Goal: Task Accomplishment & Management: Manage account settings

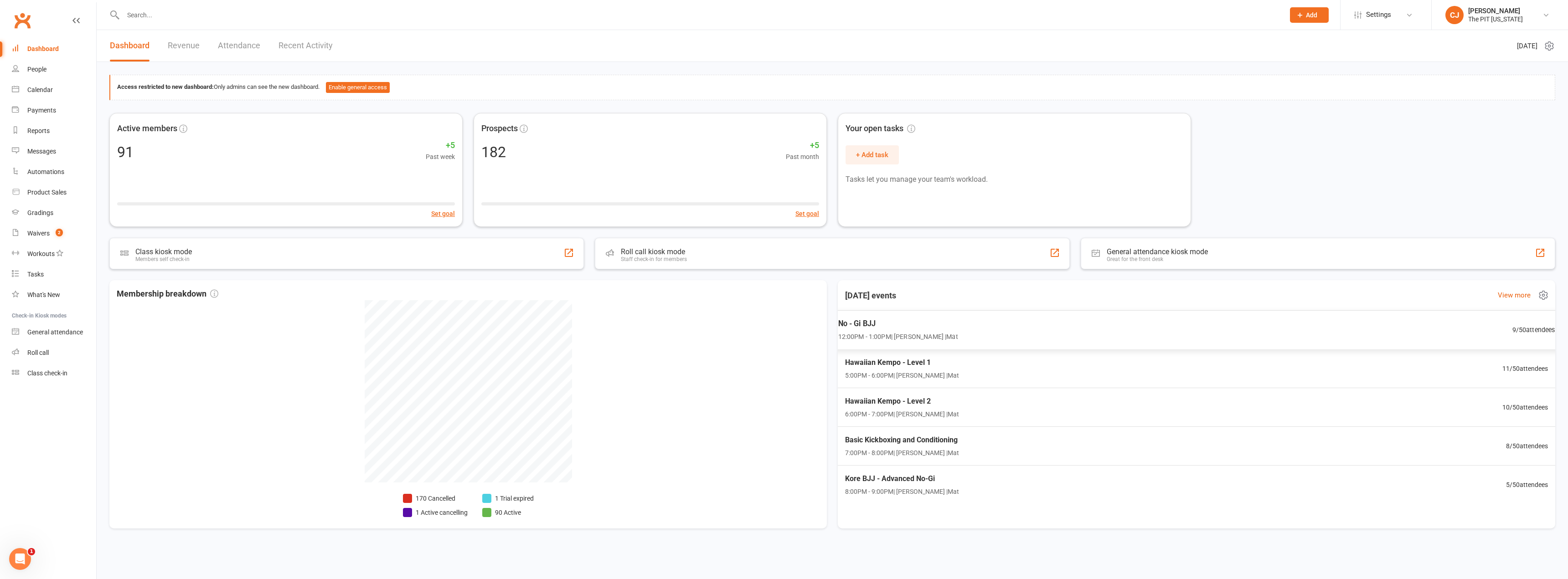
click at [952, 333] on span "12:00PM - 1:00PM | [PERSON_NAME] | Mat" at bounding box center [897, 336] width 120 height 10
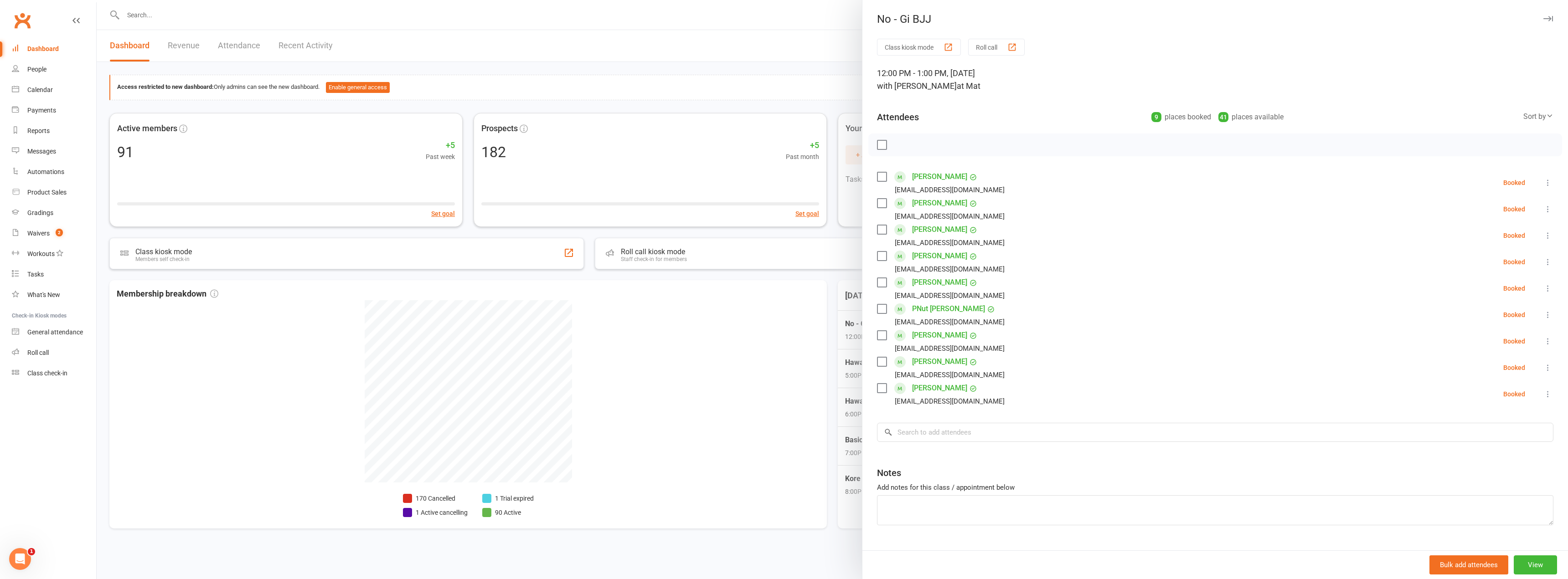
click at [877, 176] on label at bounding box center [881, 176] width 9 height 9
click at [877, 182] on label at bounding box center [881, 176] width 9 height 9
click at [880, 149] on label at bounding box center [881, 145] width 9 height 9
click at [898, 146] on icon "button" at bounding box center [902, 145] width 10 height 10
click at [872, 144] on div at bounding box center [1215, 145] width 694 height 22
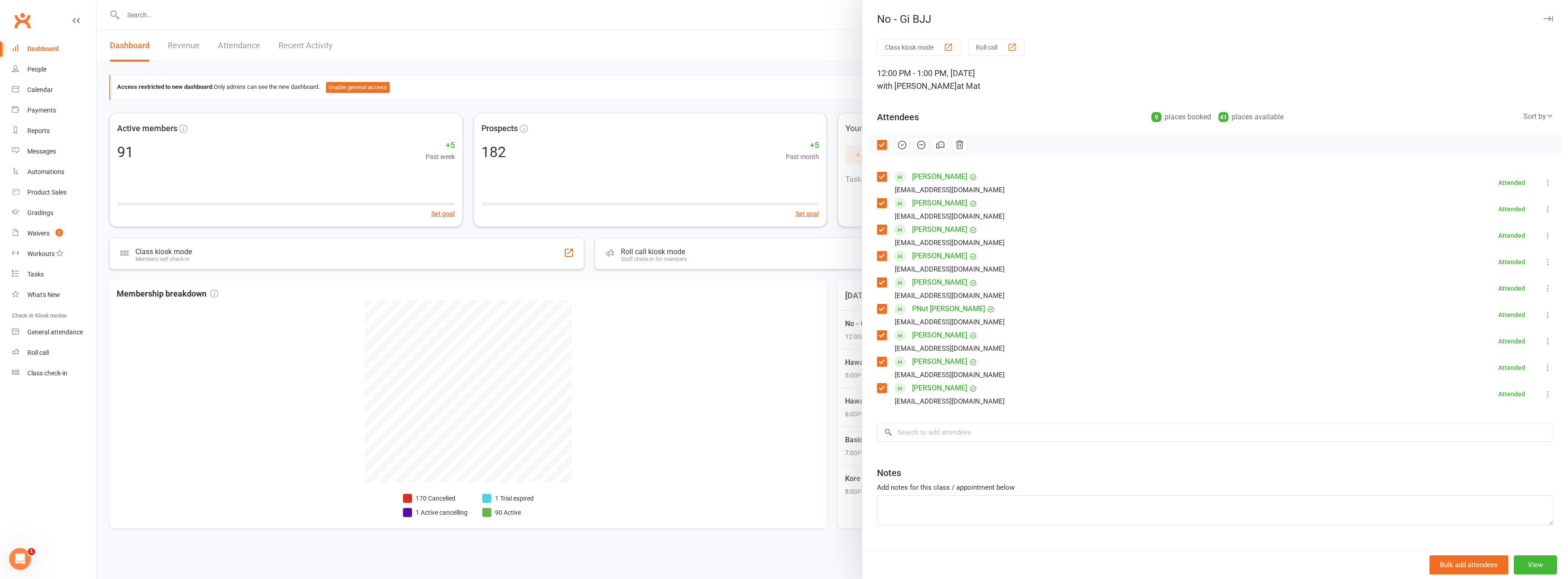
click at [877, 144] on label at bounding box center [881, 145] width 9 height 9
drag, startPoint x: 723, startPoint y: 25, endPoint x: 658, endPoint y: 20, distance: 65.2
click at [722, 25] on div at bounding box center [832, 289] width 1472 height 579
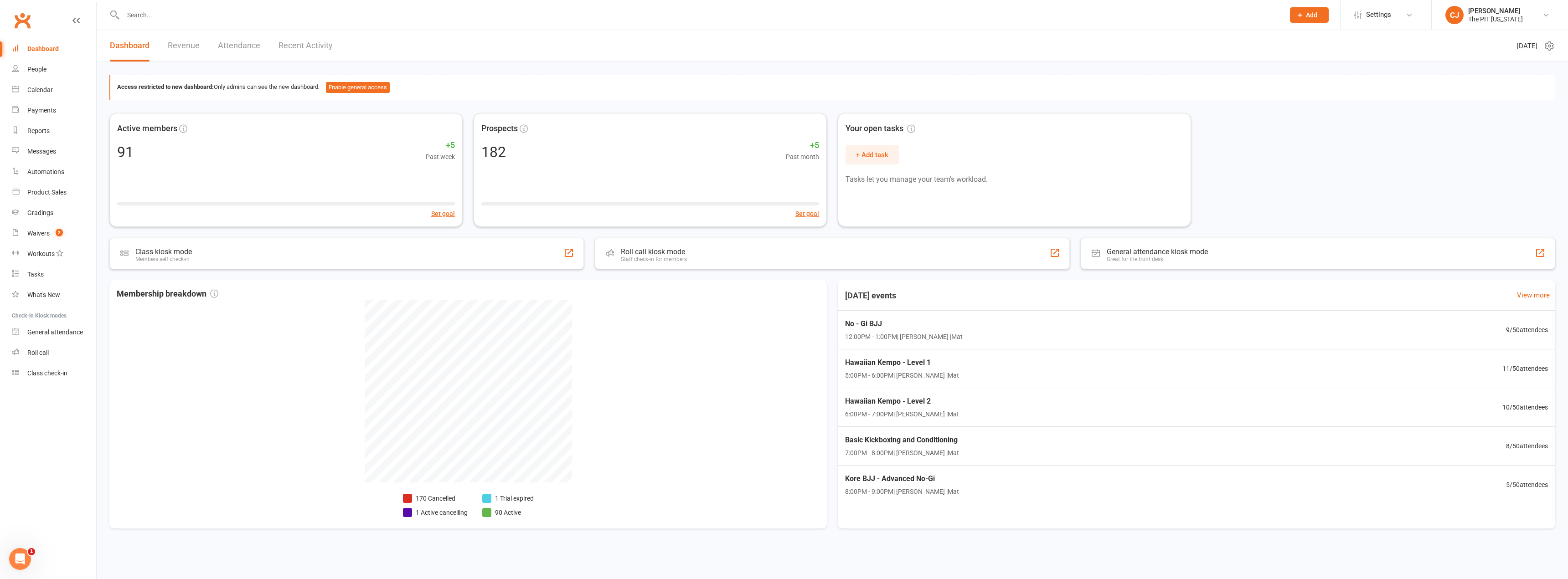
click at [232, 16] on input "text" at bounding box center [699, 15] width 1157 height 13
type input "g"
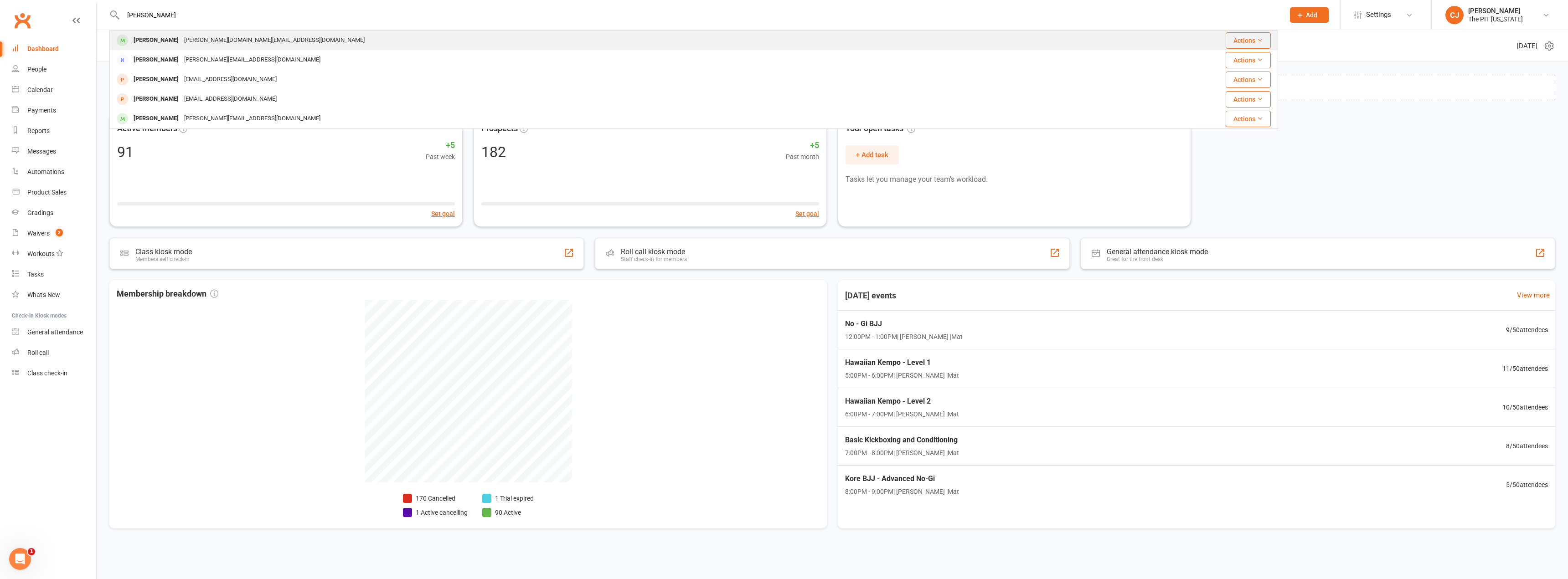
type input "[PERSON_NAME]"
click at [206, 40] on div "[PERSON_NAME][DOMAIN_NAME][EMAIL_ADDRESS][DOMAIN_NAME]" at bounding box center [275, 40] width 186 height 13
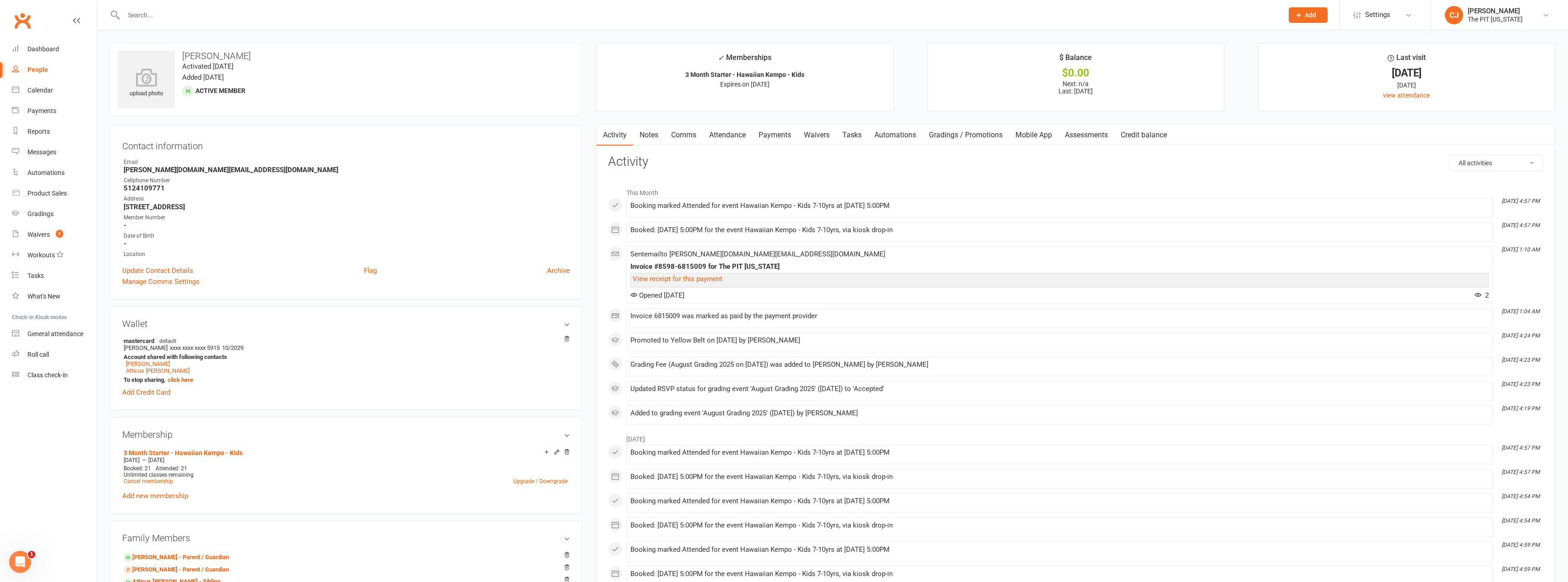
click at [195, 13] on input "text" at bounding box center [699, 15] width 1156 height 13
click at [155, 368] on link "Atticus [PERSON_NAME]" at bounding box center [158, 371] width 64 height 7
click at [790, 138] on link "Payments" at bounding box center [775, 135] width 45 height 21
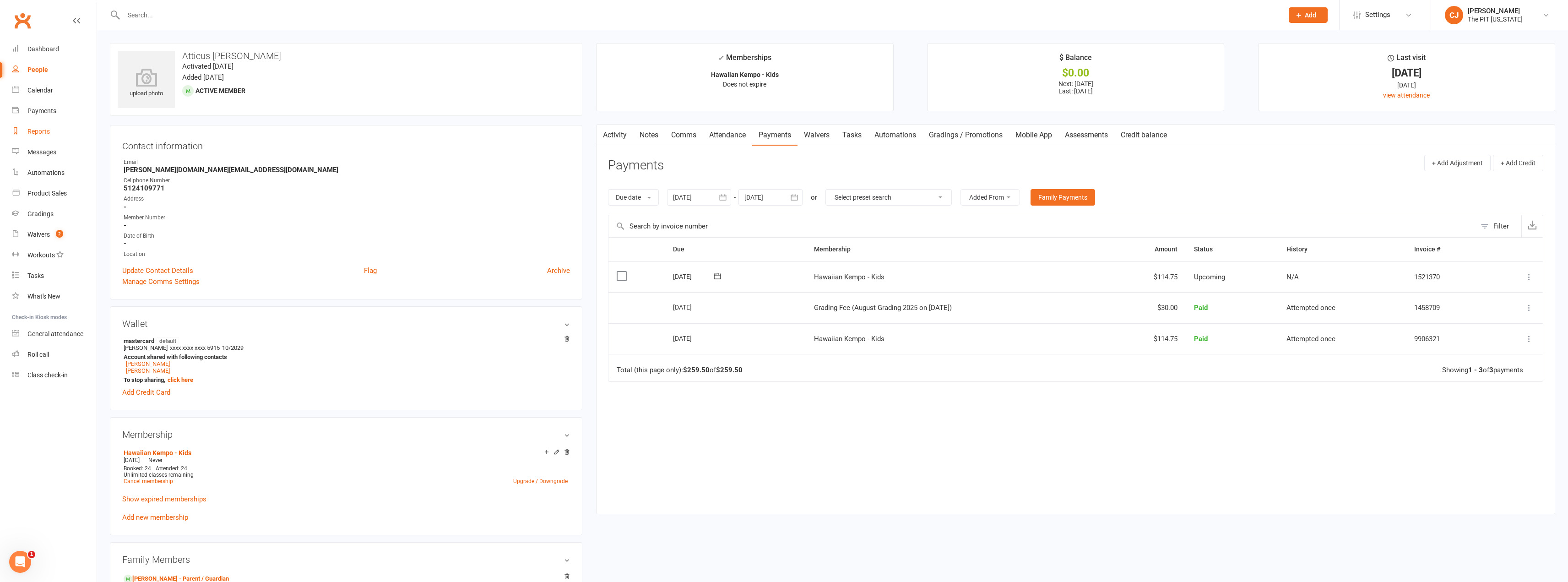
click at [38, 129] on div "Reports" at bounding box center [39, 131] width 22 height 7
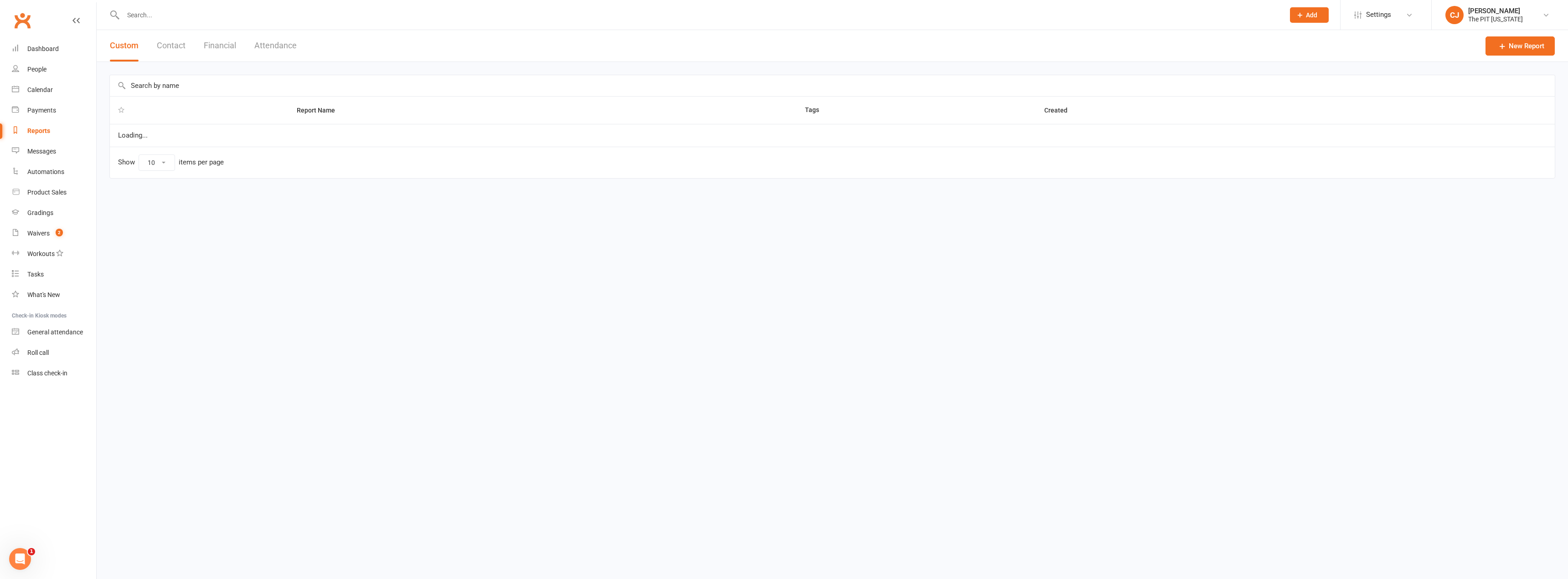
select select "100"
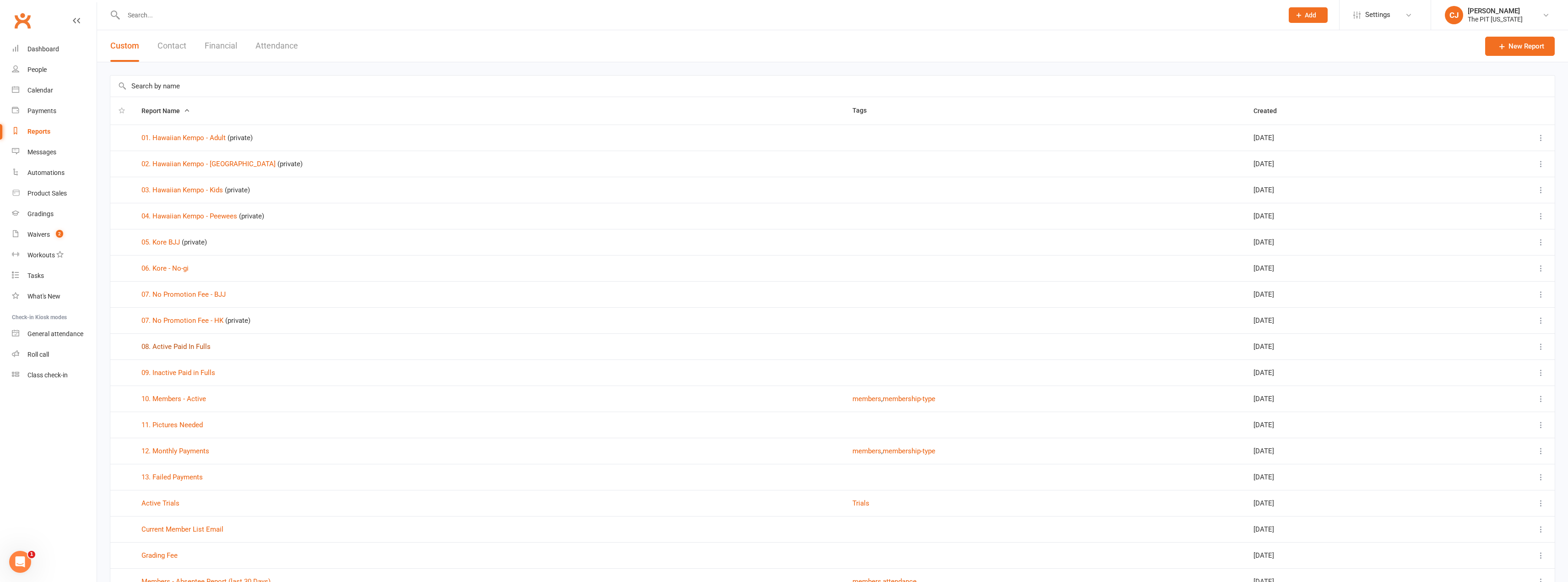
click at [190, 345] on link "08. Active Paid In Fulls" at bounding box center [176, 347] width 69 height 9
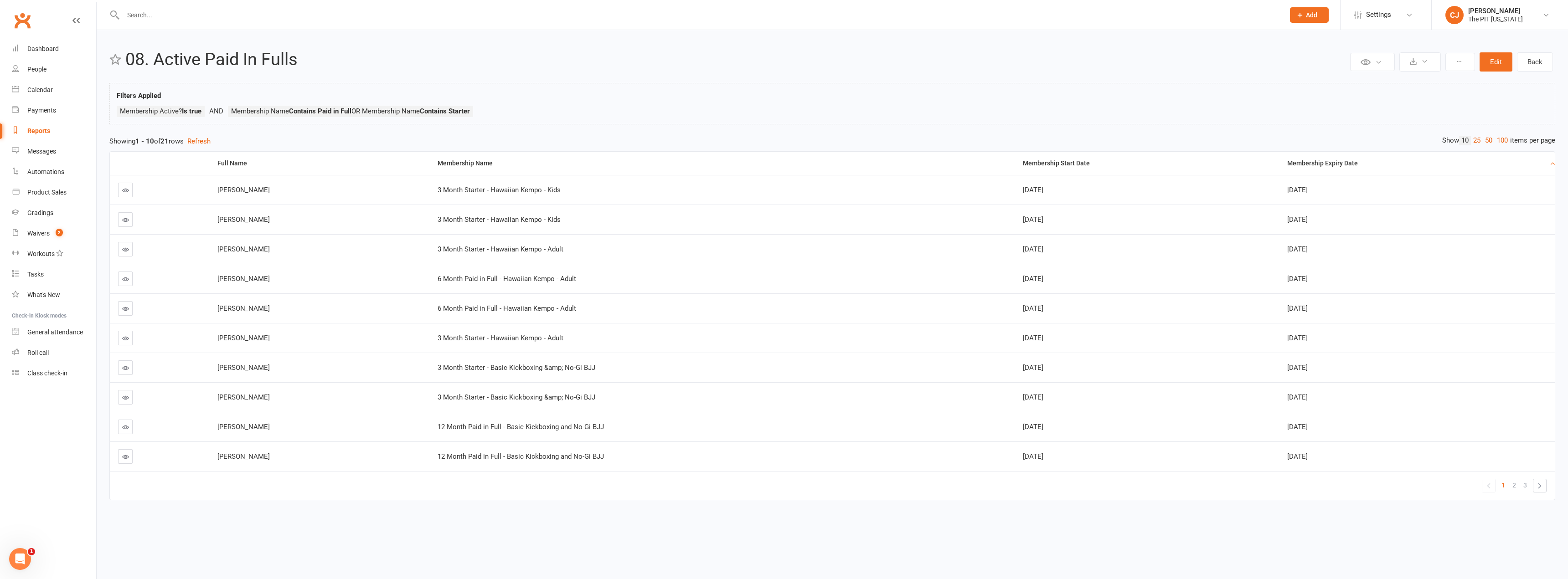
select select "100"
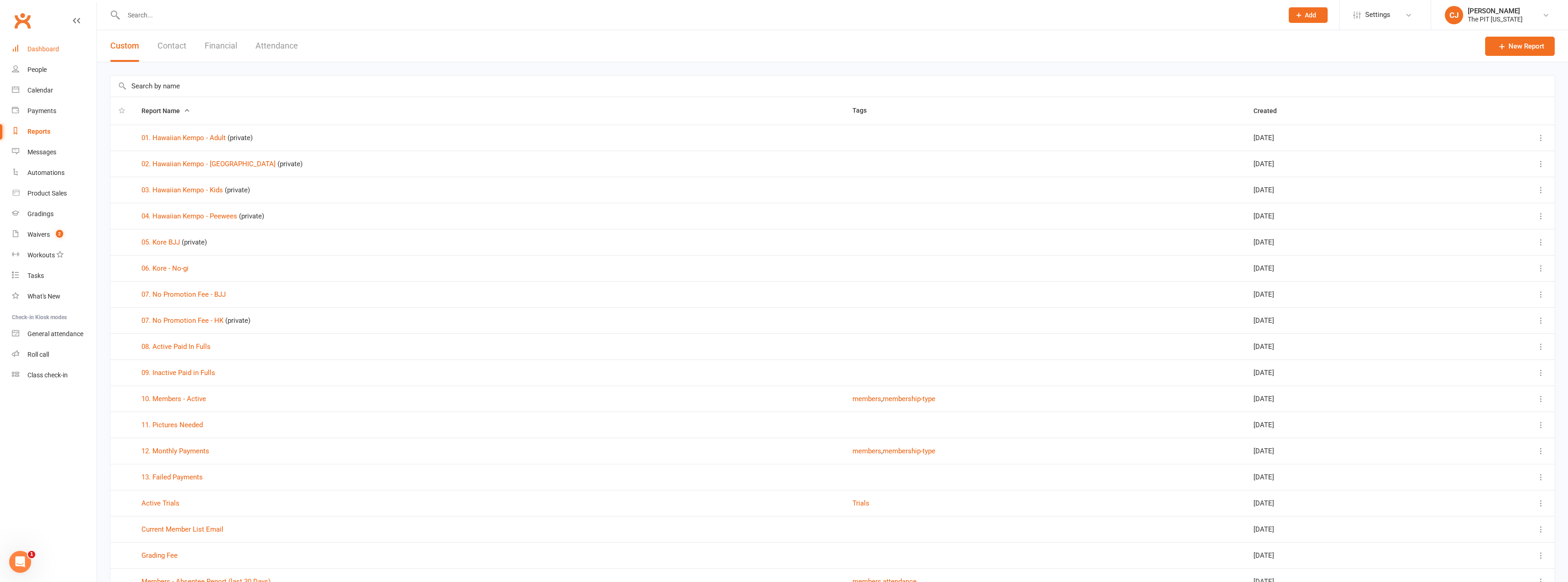
click at [37, 42] on link "Dashboard" at bounding box center [54, 49] width 85 height 21
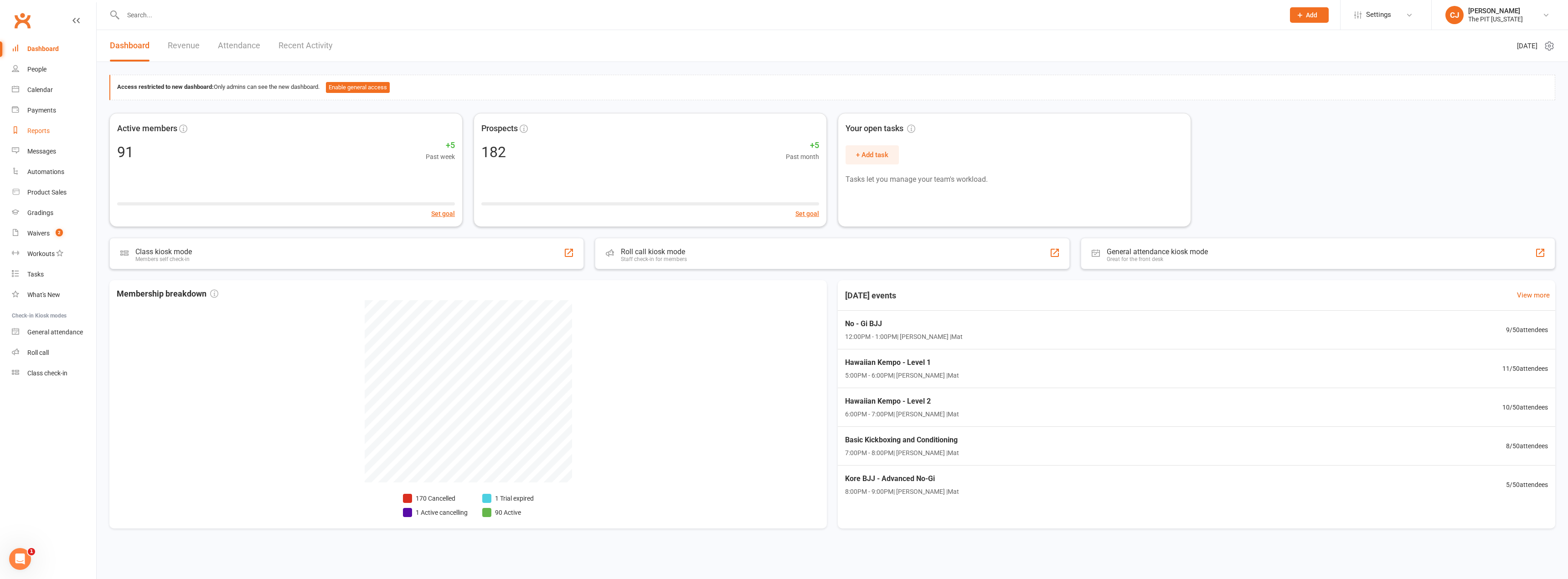
click at [40, 127] on div "Reports" at bounding box center [39, 131] width 22 height 7
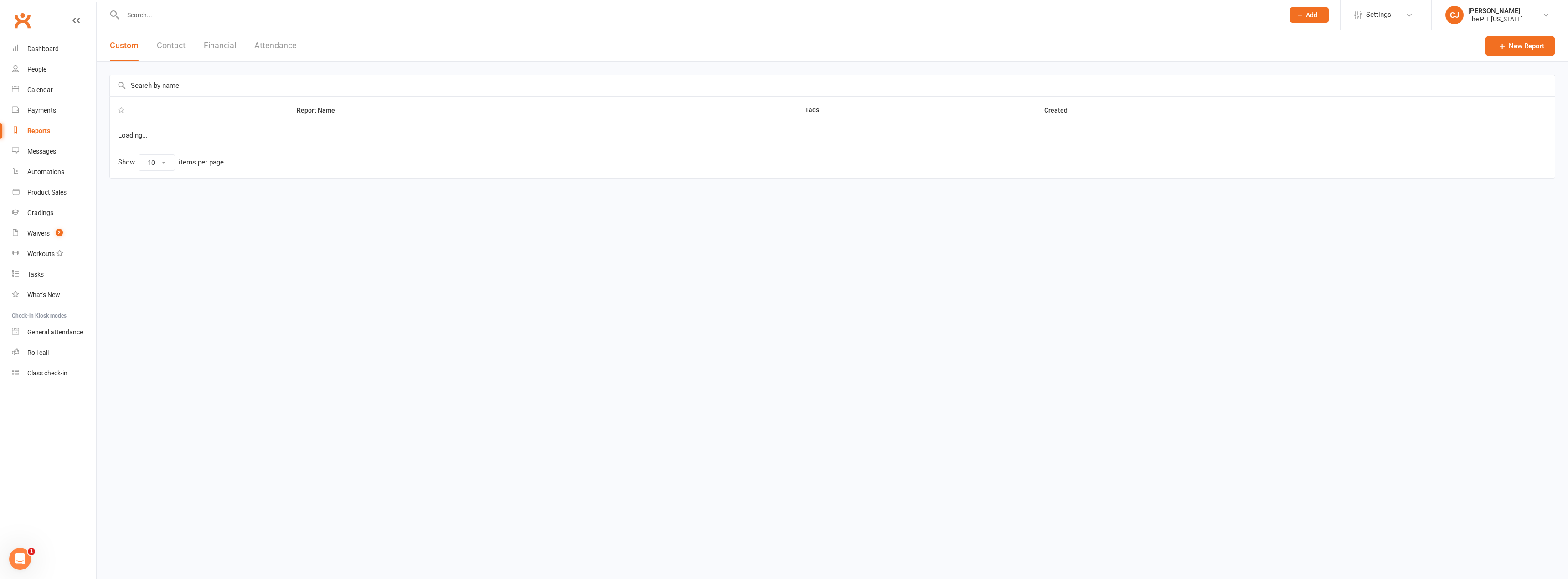
select select "100"
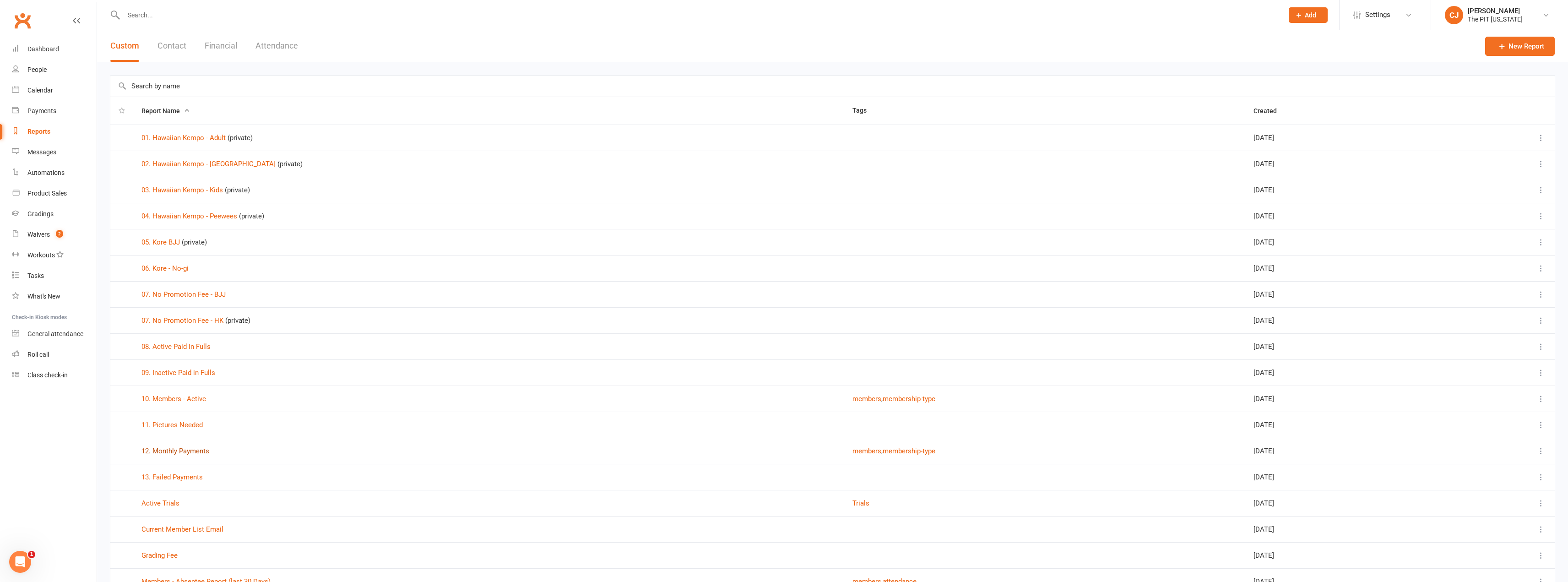
click at [187, 449] on link "12. Monthly Payments" at bounding box center [176, 451] width 67 height 9
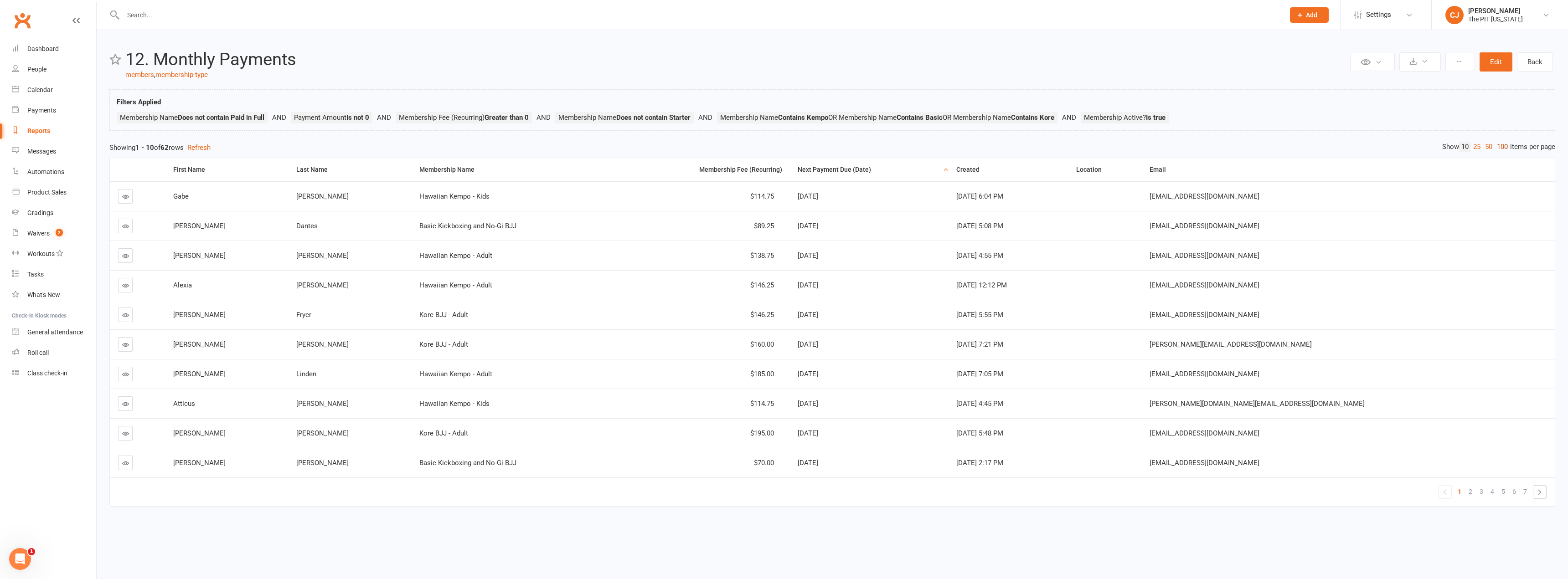
click at [1505, 146] on link "100" at bounding box center [1503, 146] width 15 height 9
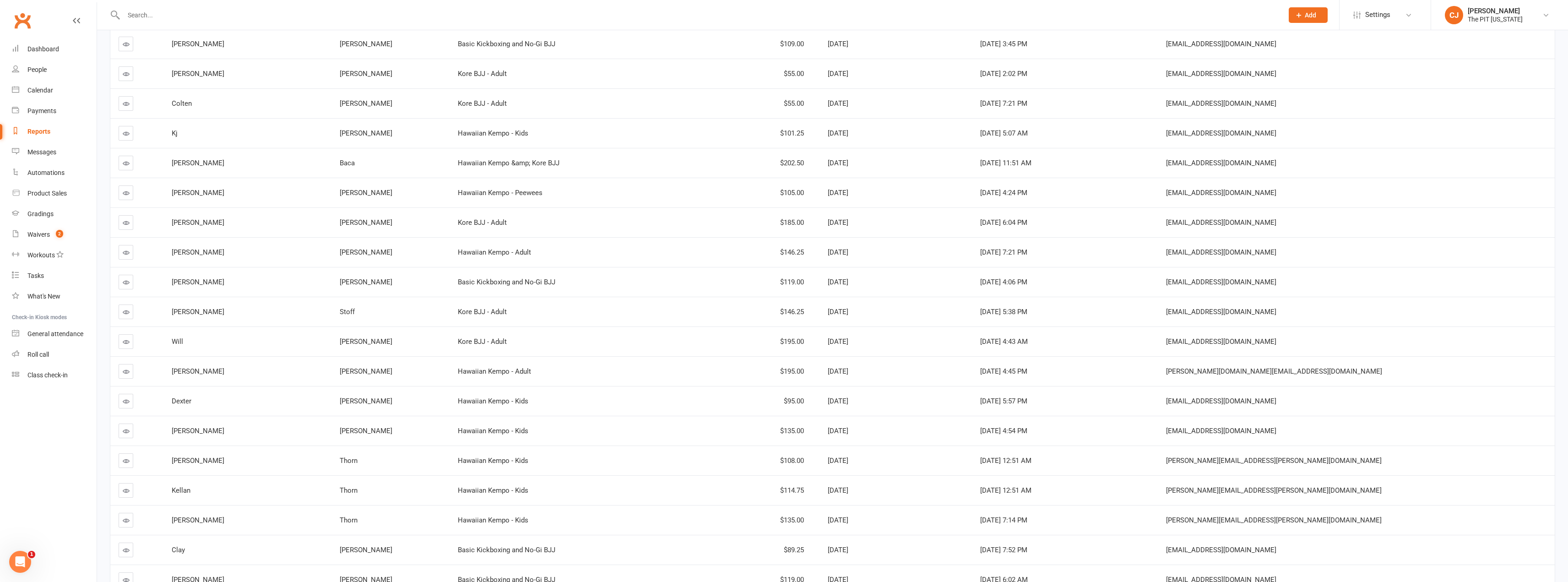
scroll to position [1230, 0]
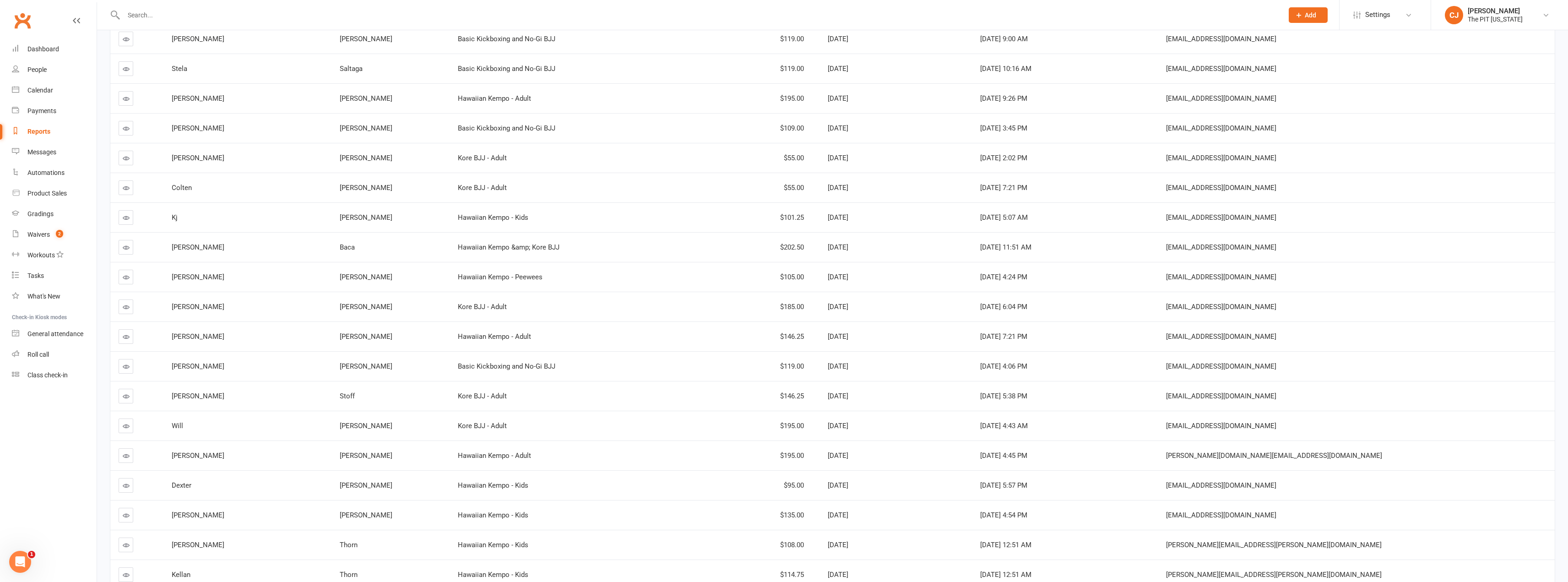
click at [168, 29] on div at bounding box center [693, 15] width 1167 height 29
drag, startPoint x: 163, startPoint y: 22, endPoint x: 161, endPoint y: 17, distance: 5.4
click at [163, 22] on div at bounding box center [693, 15] width 1167 height 29
click at [161, 17] on input "text" at bounding box center [699, 15] width 1156 height 13
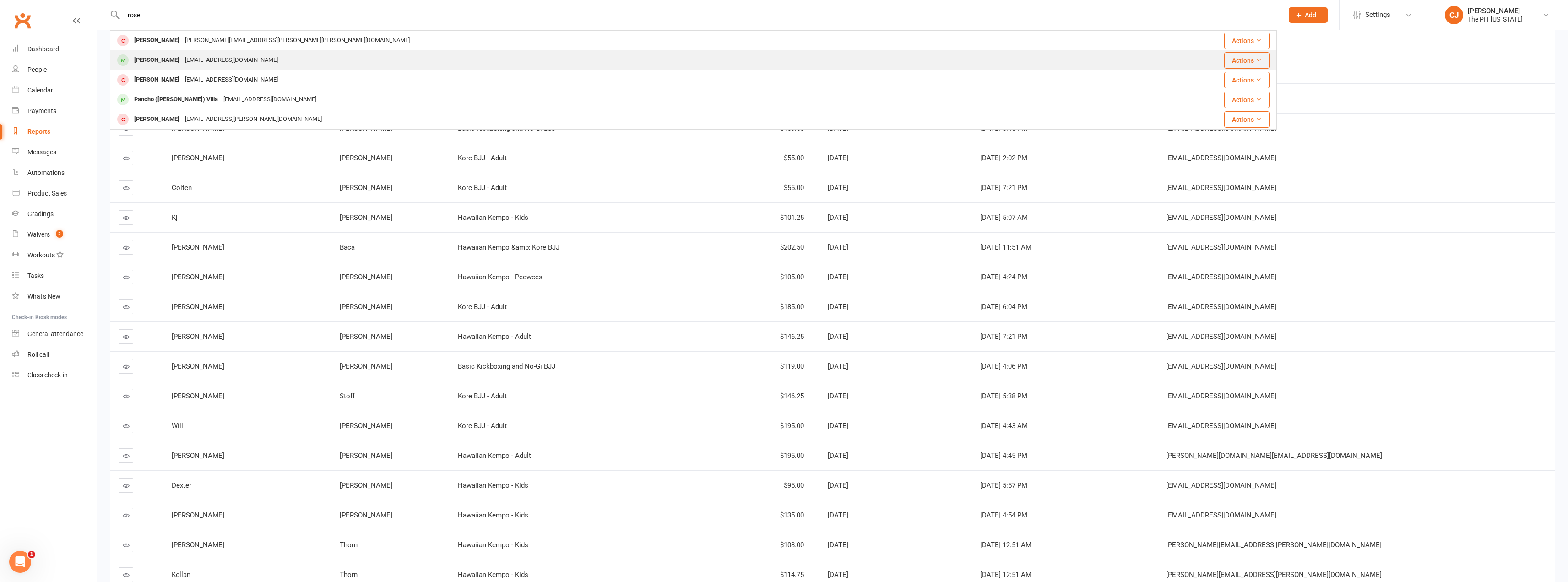
type input "rose"
click at [182, 62] on div "[EMAIL_ADDRESS][DOMAIN_NAME]" at bounding box center [232, 60] width 99 height 13
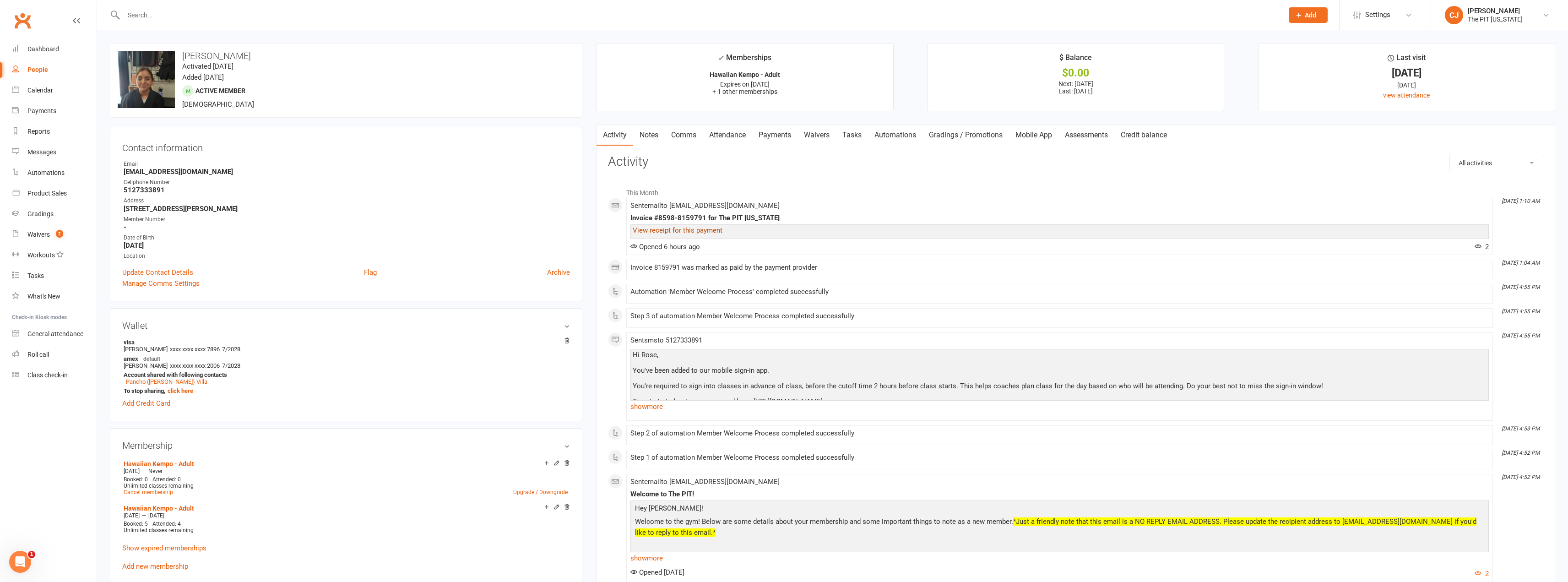
click at [711, 227] on link "View receipt for this payment" at bounding box center [678, 230] width 90 height 9
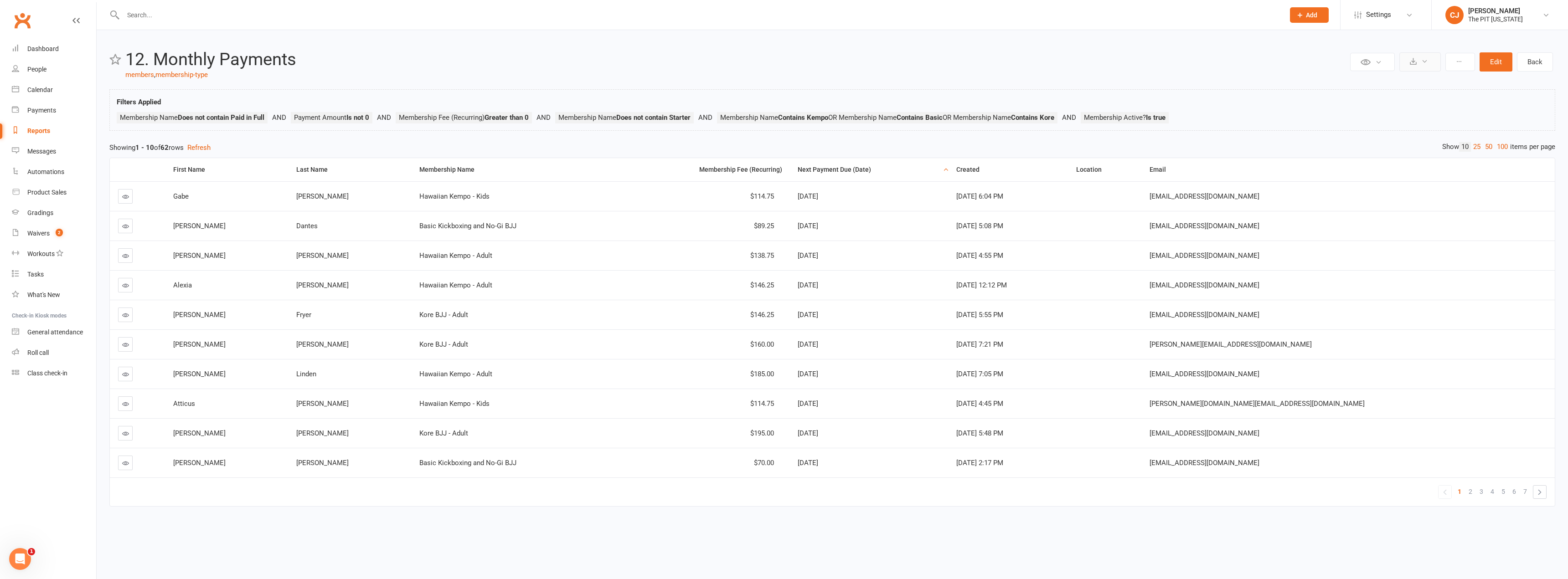
click at [1429, 65] on button at bounding box center [1420, 62] width 41 height 19
click at [1428, 84] on link "Export to CSV" at bounding box center [1391, 83] width 96 height 18
click at [1422, 63] on icon at bounding box center [1424, 61] width 7 height 7
click at [1393, 88] on link "Export to CSV" at bounding box center [1391, 83] width 96 height 18
click at [1498, 147] on link "100" at bounding box center [1503, 146] width 15 height 9
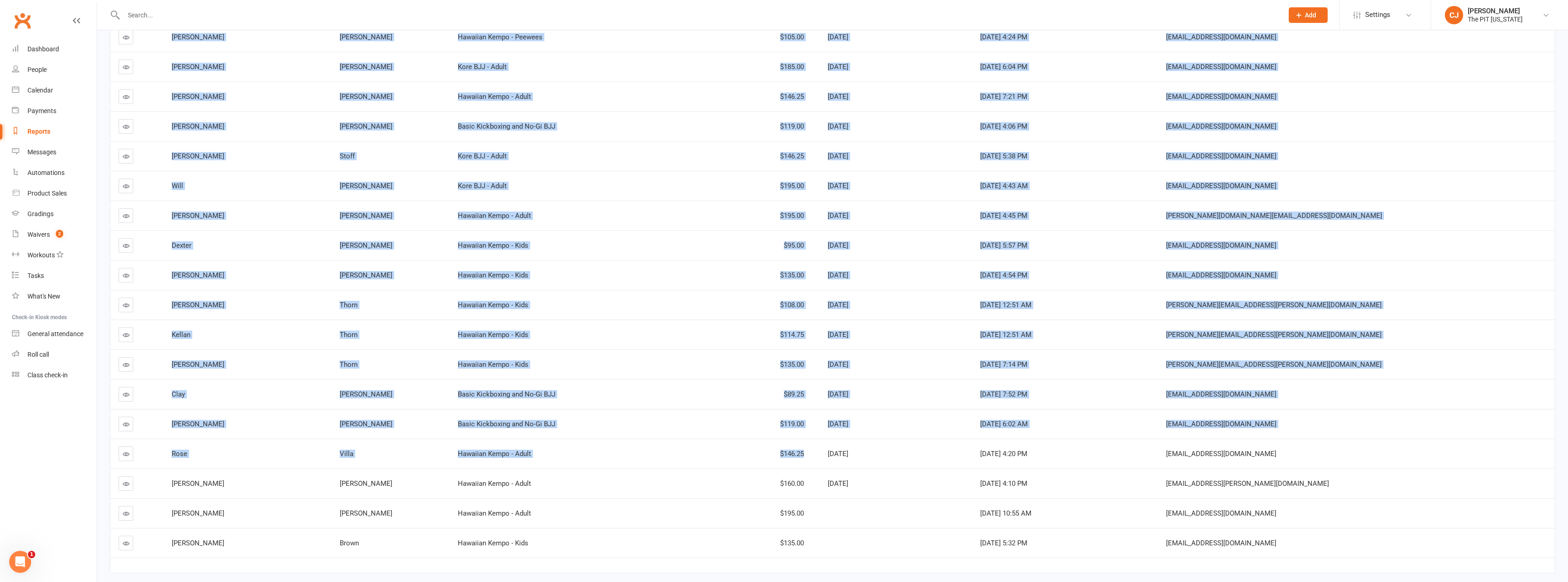
scroll to position [1504, 0]
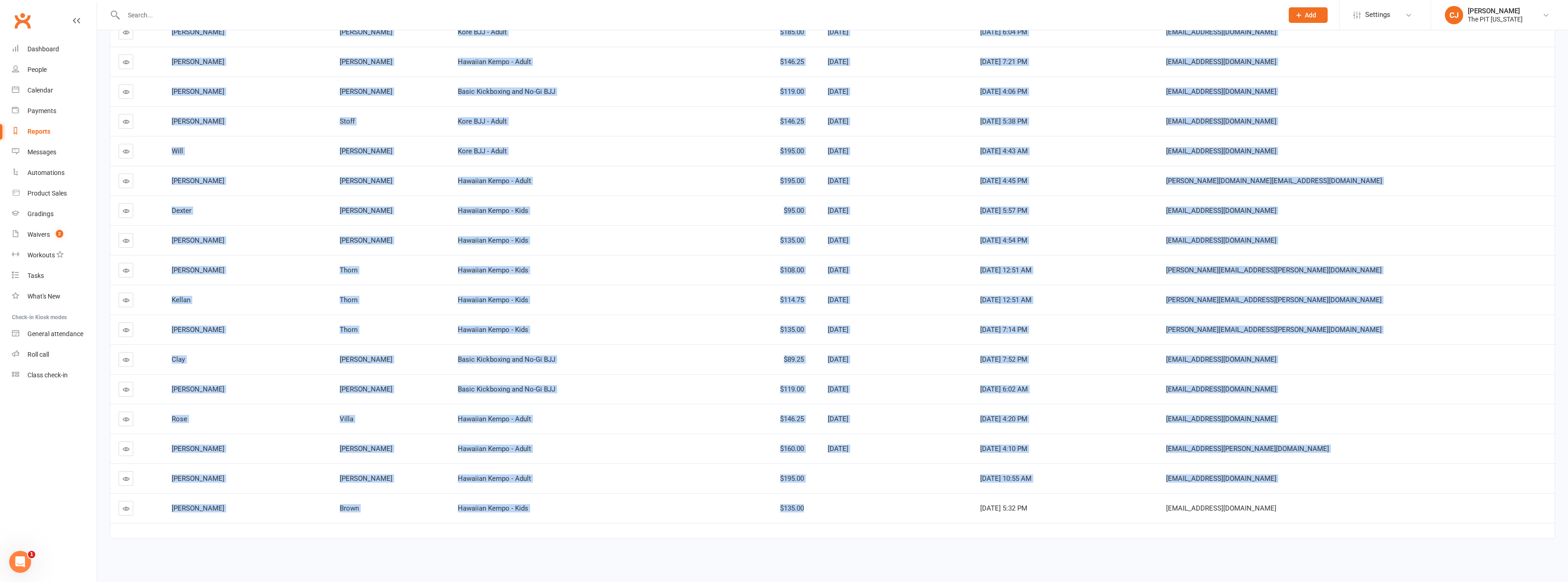
drag, startPoint x: 821, startPoint y: 190, endPoint x: 854, endPoint y: 503, distance: 314.7
copy tbody "$114.75 [DATE] [DATE] 6:04 PM [EMAIL_ADDRESS][DOMAIN_NAME] [PERSON_NAME] Basic …"
click at [57, 48] on div "Dashboard" at bounding box center [43, 48] width 32 height 7
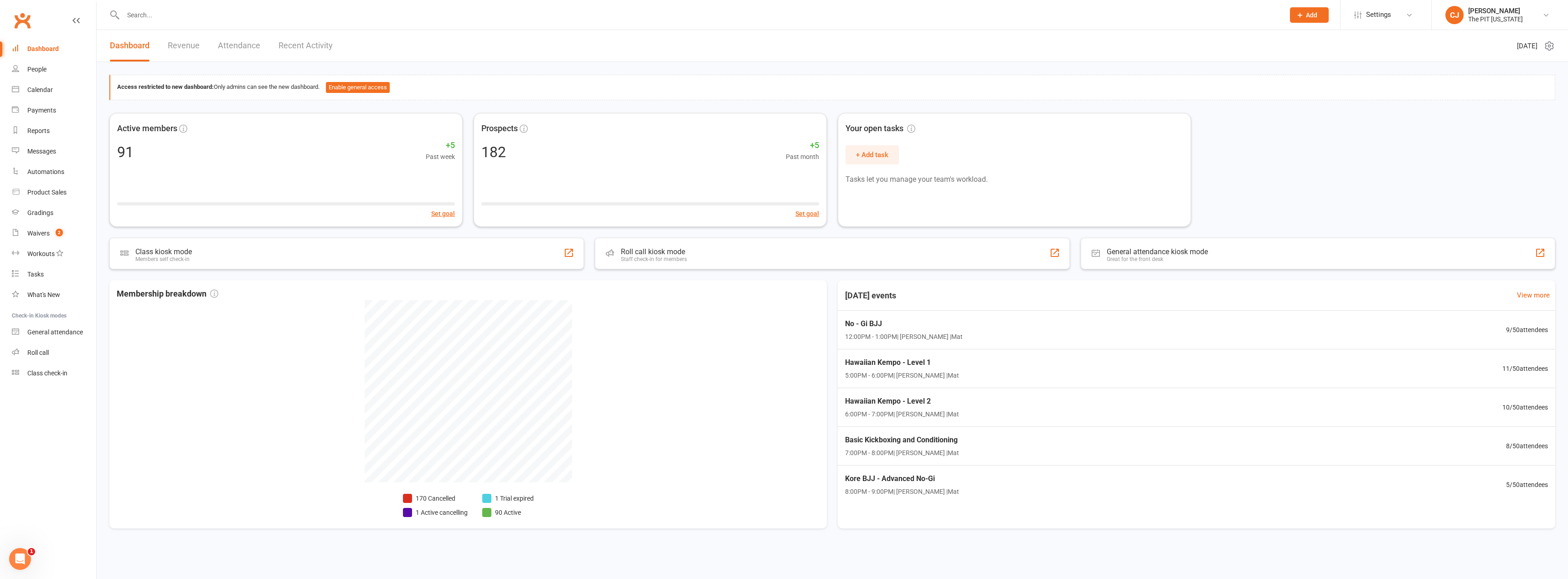
click at [12, 39] on link "Dashboard" at bounding box center [54, 49] width 84 height 21
